Goal: Transaction & Acquisition: Purchase product/service

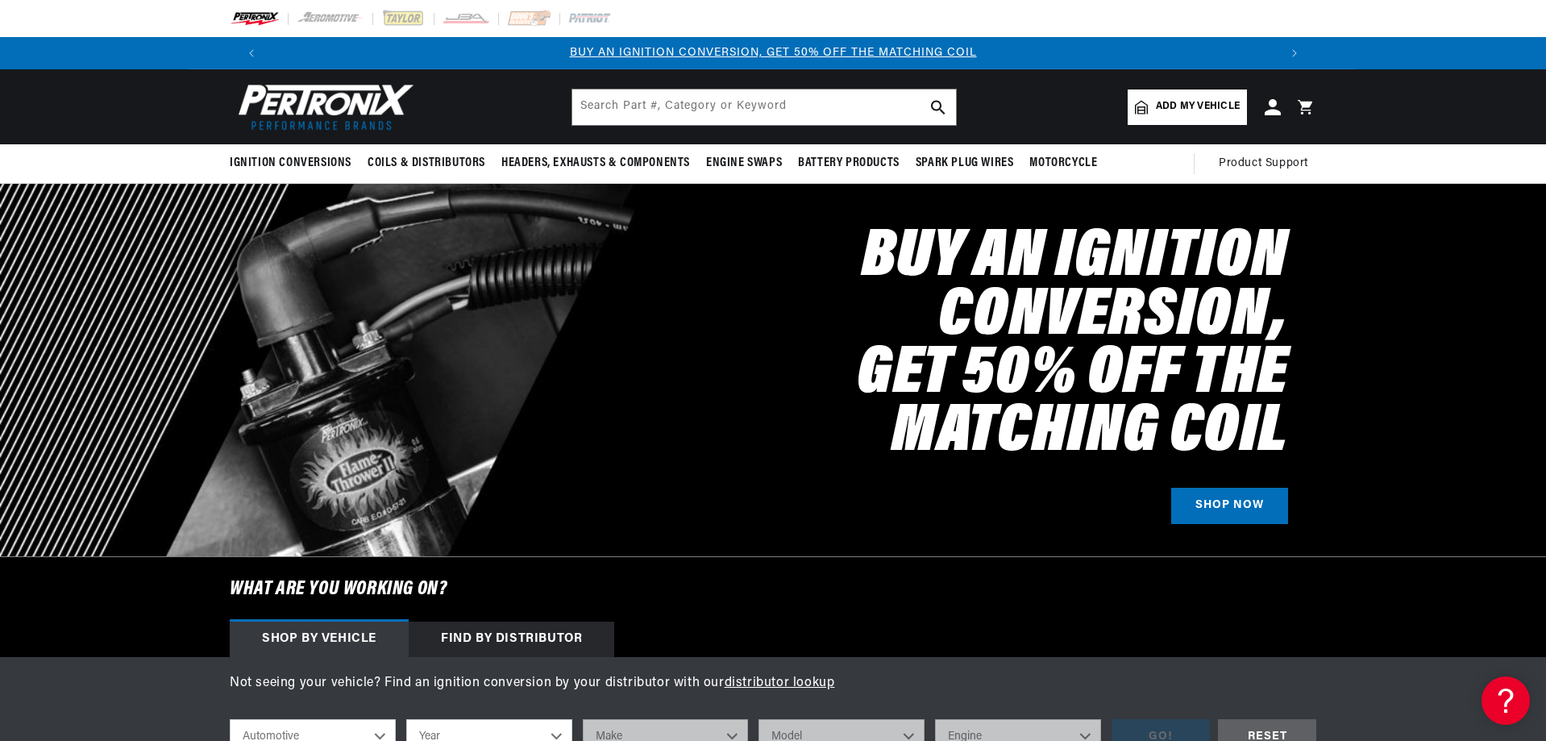
click at [676, 52] on link "BUY AN IGNITION CONVERSION, GET 50% OFF THE MATCHING COIL" at bounding box center [773, 53] width 407 height 12
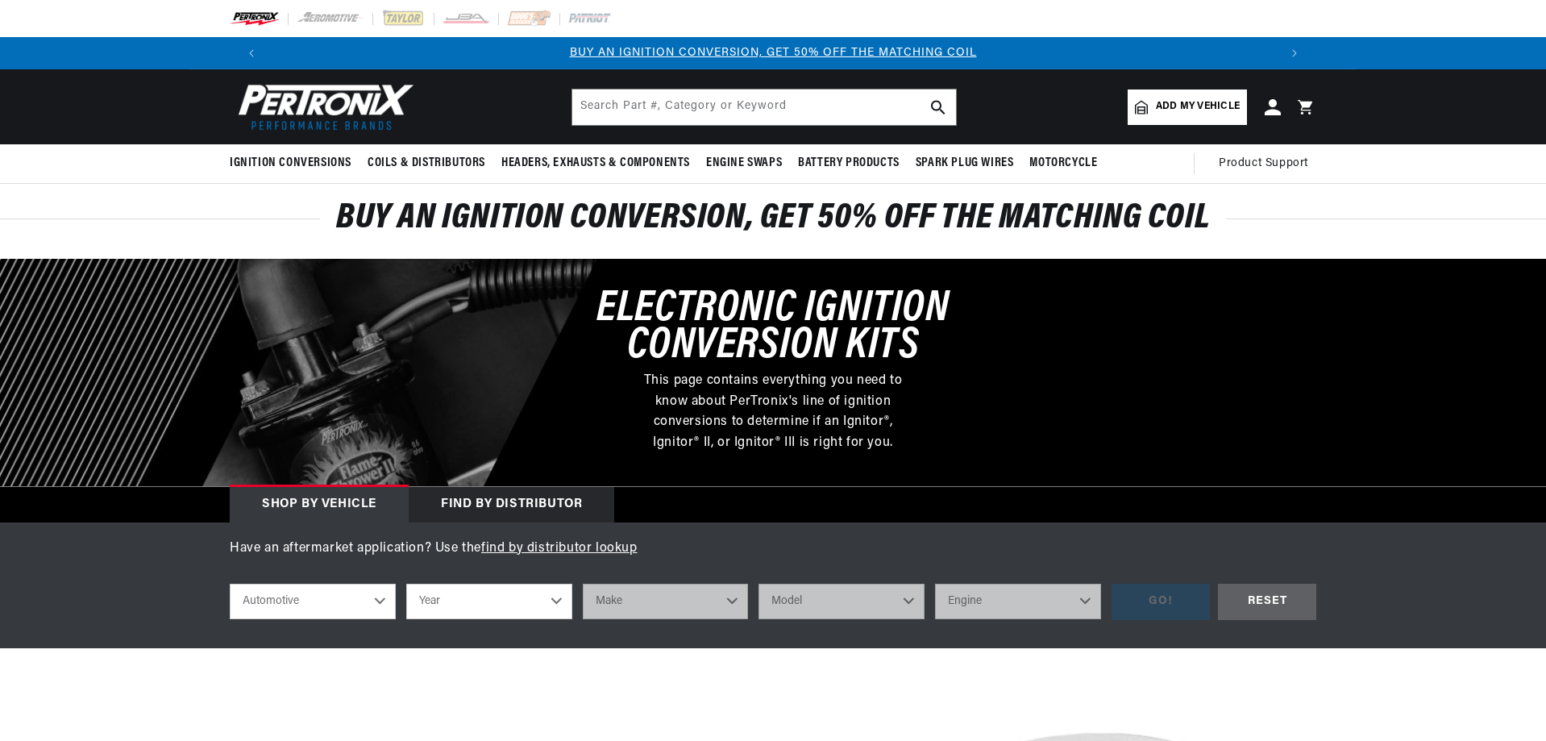
drag, startPoint x: 383, startPoint y: 599, endPoint x: 354, endPoint y: 618, distance: 34.4
click at [383, 599] on select "Automotive Agricultural Industrial Marine Motorcycle" at bounding box center [313, 601] width 166 height 35
drag, startPoint x: 327, startPoint y: 606, endPoint x: 319, endPoint y: 618, distance: 13.9
click at [327, 606] on select "Automotive Agricultural Industrial Marine Motorcycle" at bounding box center [313, 601] width 166 height 35
click at [310, 599] on select "Automotive Agricultural Industrial Marine Motorcycle" at bounding box center [313, 601] width 166 height 35
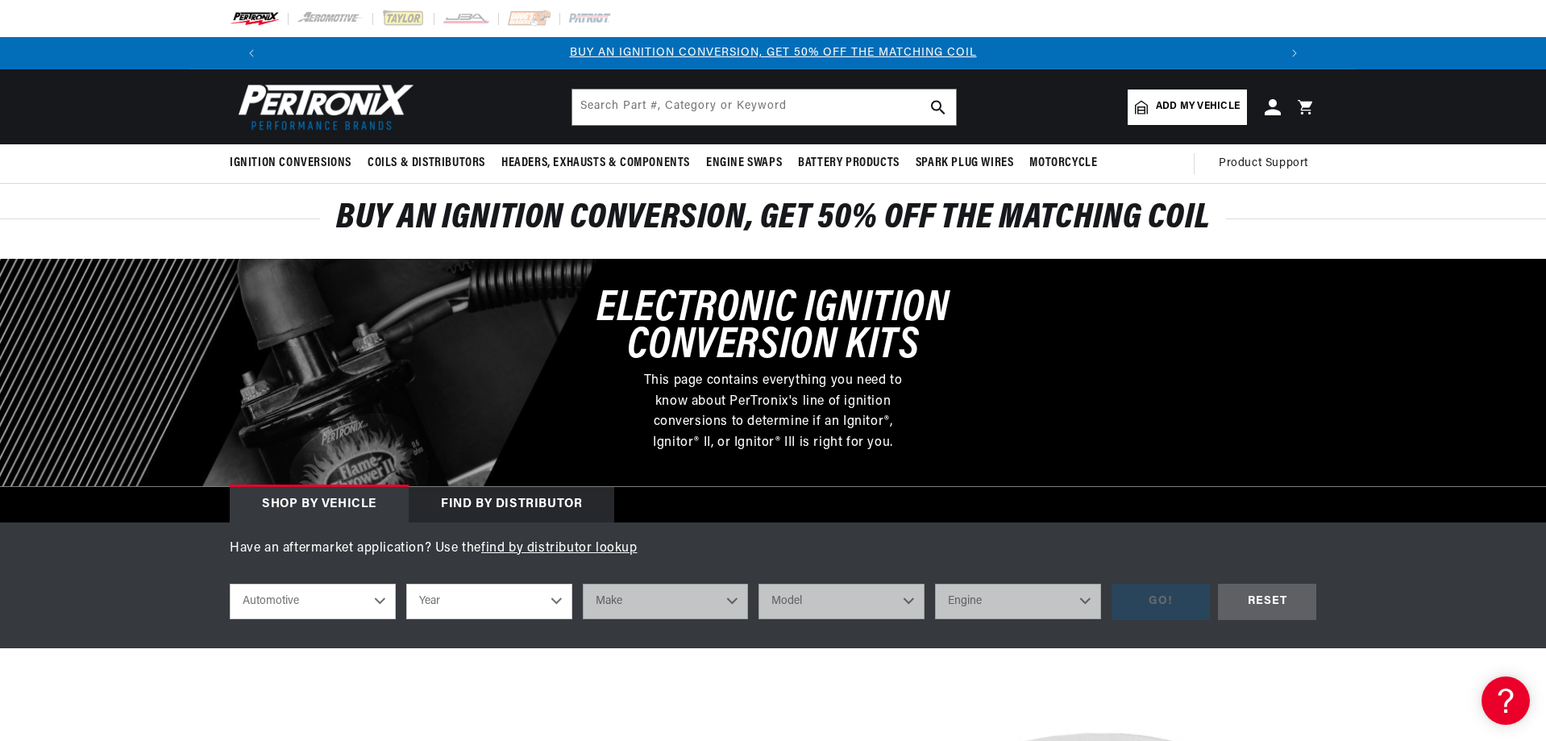
click at [310, 604] on select "Automotive Agricultural Industrial Marine Motorcycle" at bounding box center [313, 601] width 166 height 35
click at [230, 584] on select "Automotive Agricultural Industrial Marine Motorcycle" at bounding box center [313, 601] width 166 height 35
select select "Agricultural"
click at [450, 597] on select "Year 1970 1965 1964 1960 1959 1958 1957 1939 1938 1937" at bounding box center [489, 601] width 166 height 35
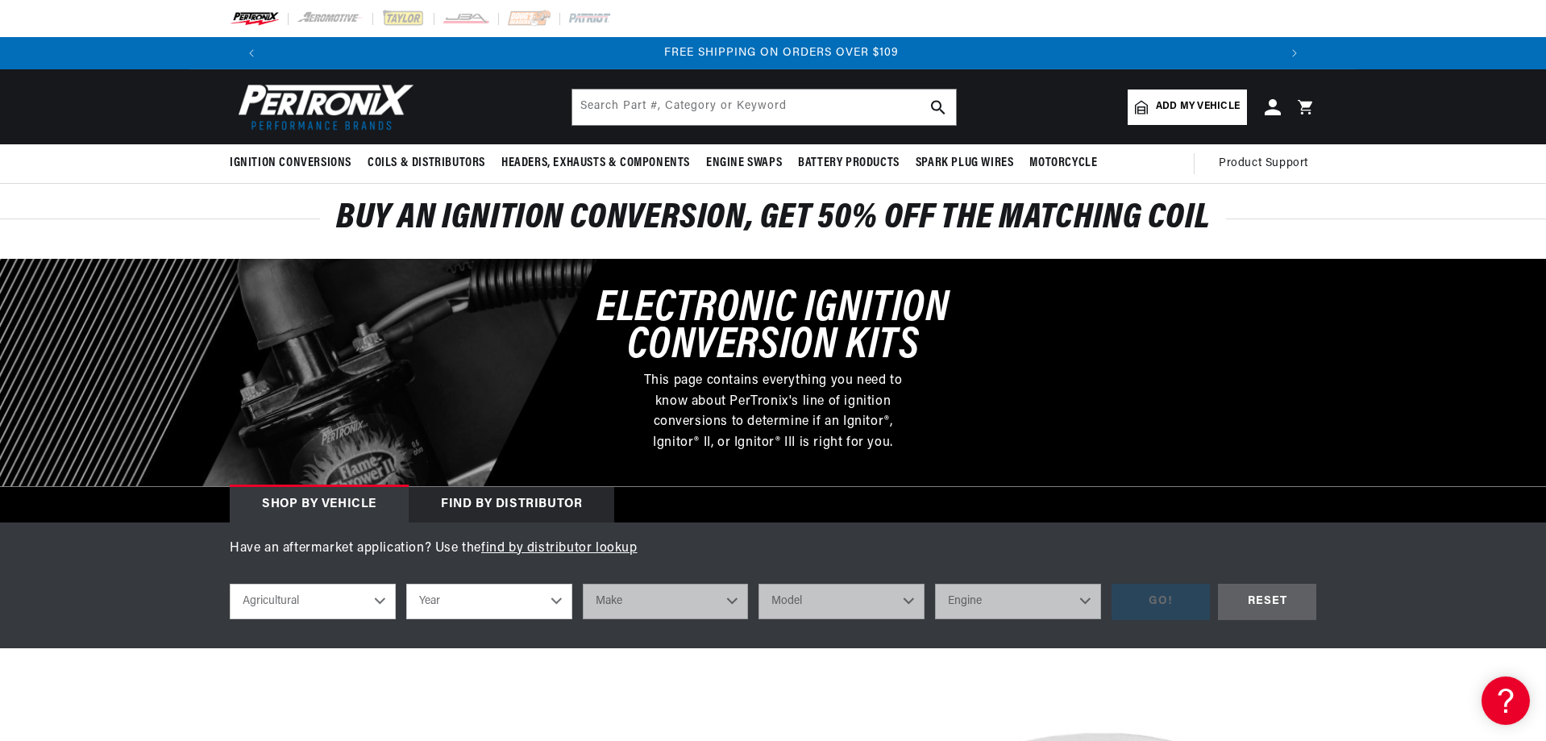
click at [202, 293] on div at bounding box center [773, 372] width 1546 height 227
